Goal: Check status: Check status

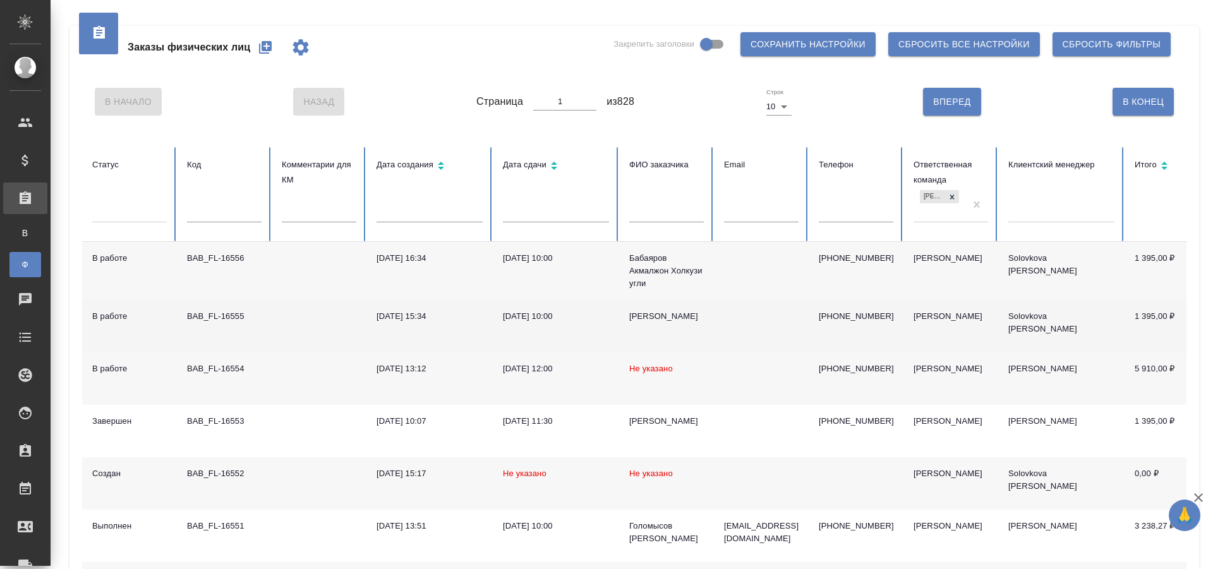
click at [306, 327] on td at bounding box center [319, 326] width 95 height 52
click at [305, 327] on td at bounding box center [319, 326] width 95 height 52
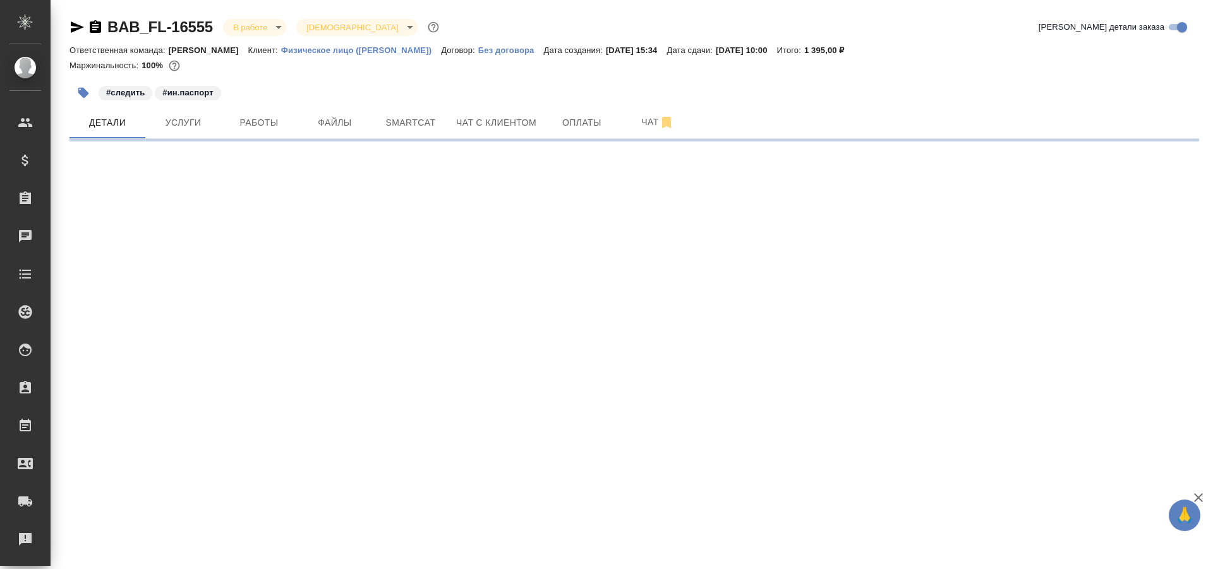
select select "RU"
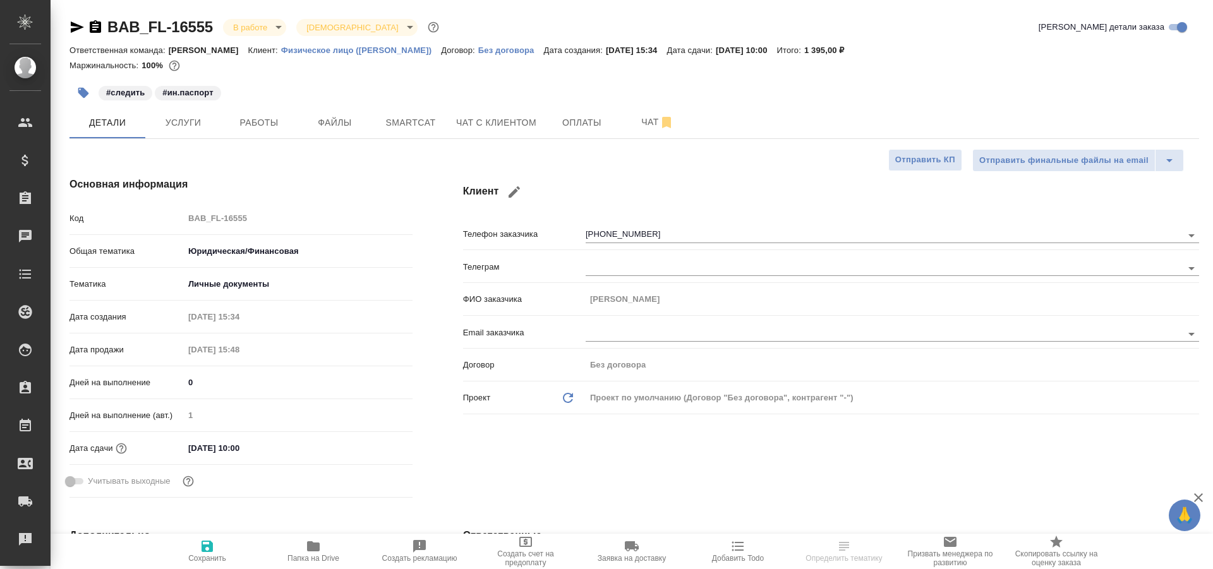
type textarea "x"
click at [248, 131] on button "Работы" at bounding box center [259, 123] width 76 height 32
